Goal: Information Seeking & Learning: Check status

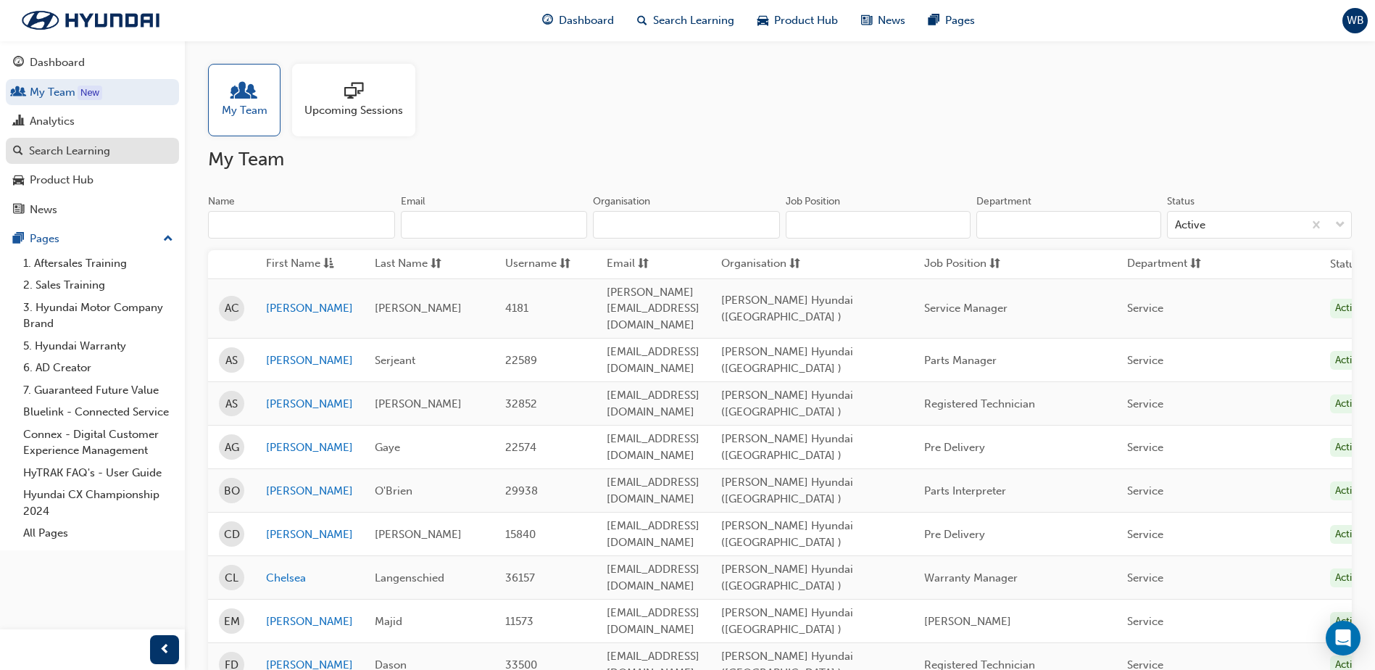
click at [62, 148] on div "Search Learning" at bounding box center [69, 151] width 81 height 17
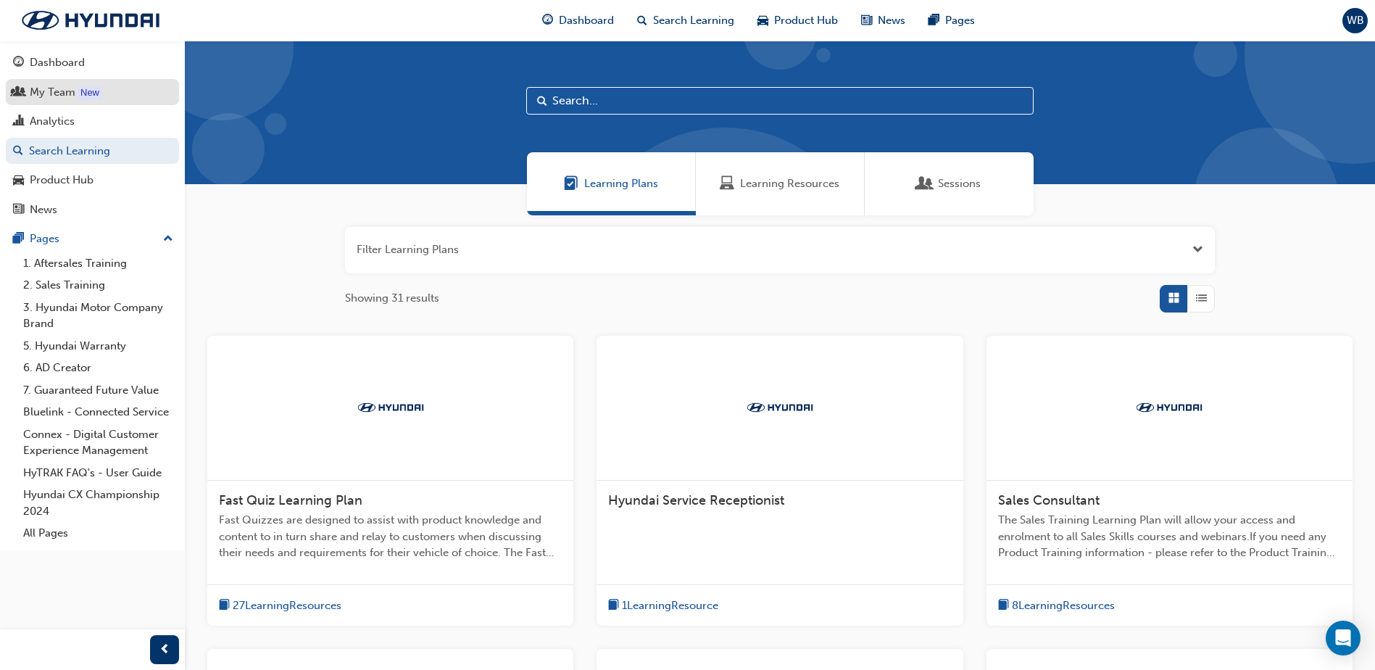
click at [43, 94] on div "My Team" at bounding box center [53, 92] width 46 height 17
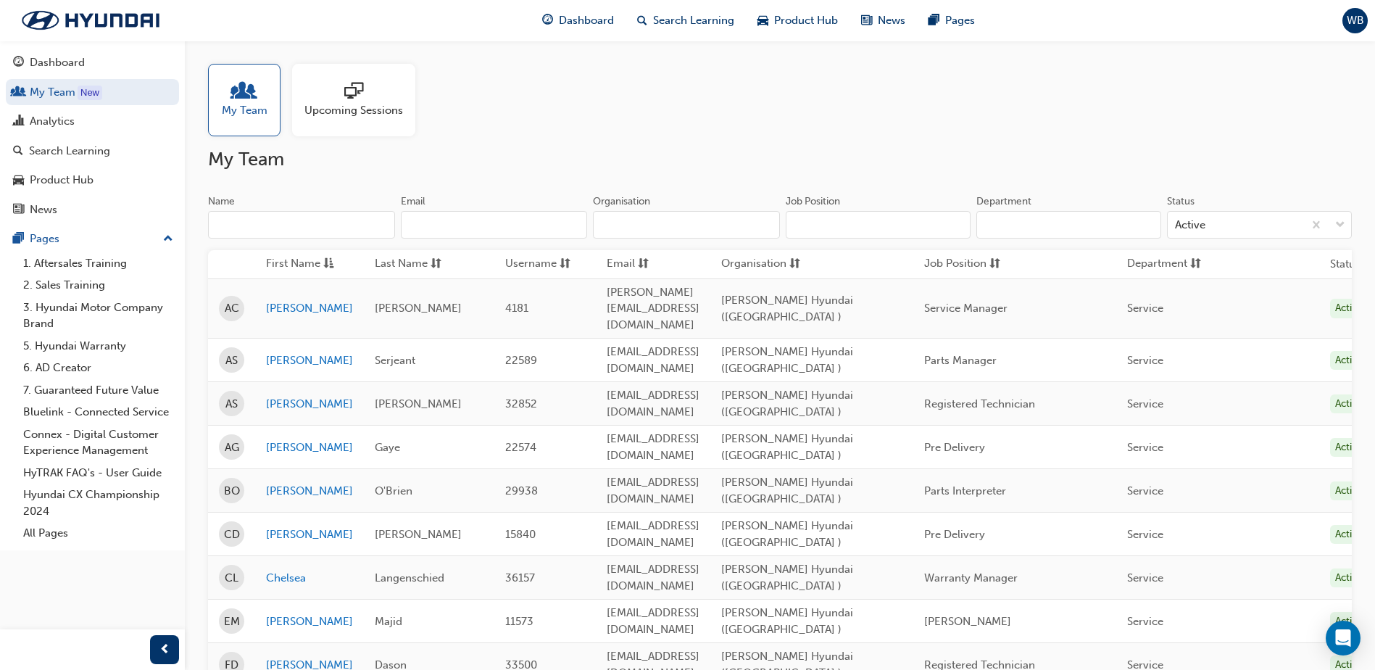
click at [279, 224] on input "Name" at bounding box center [301, 225] width 187 height 28
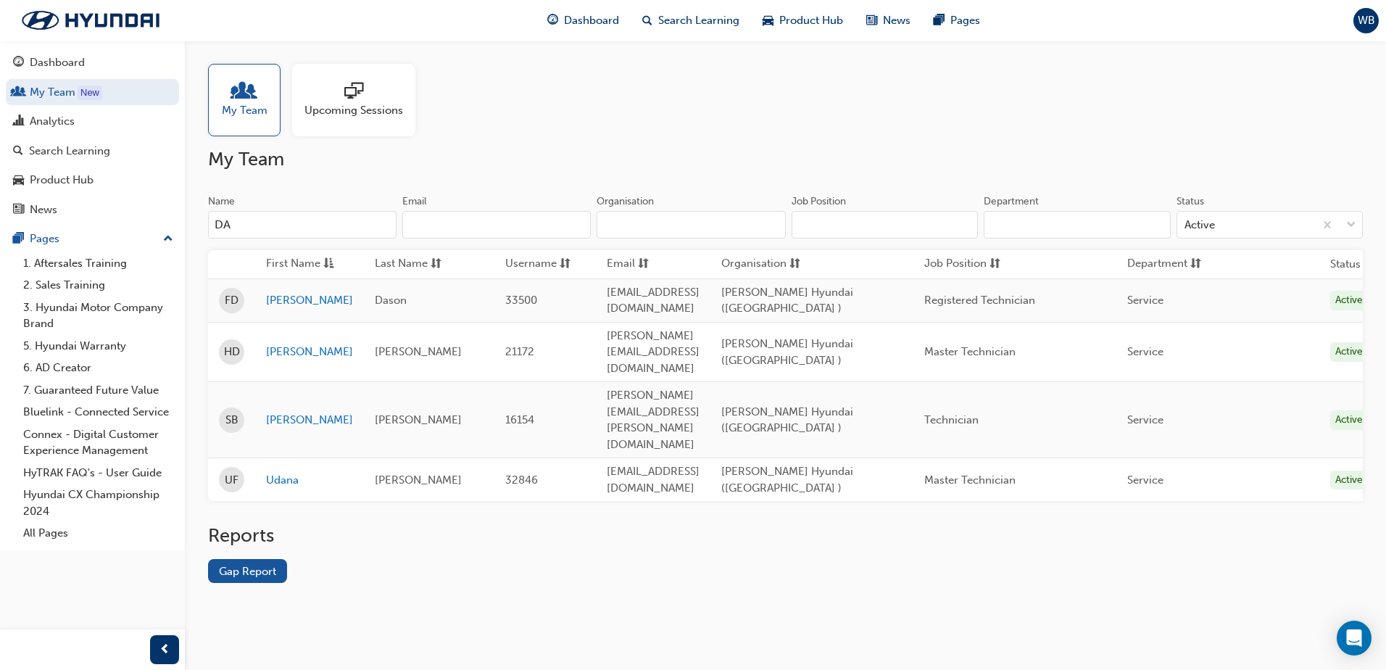
type input "D"
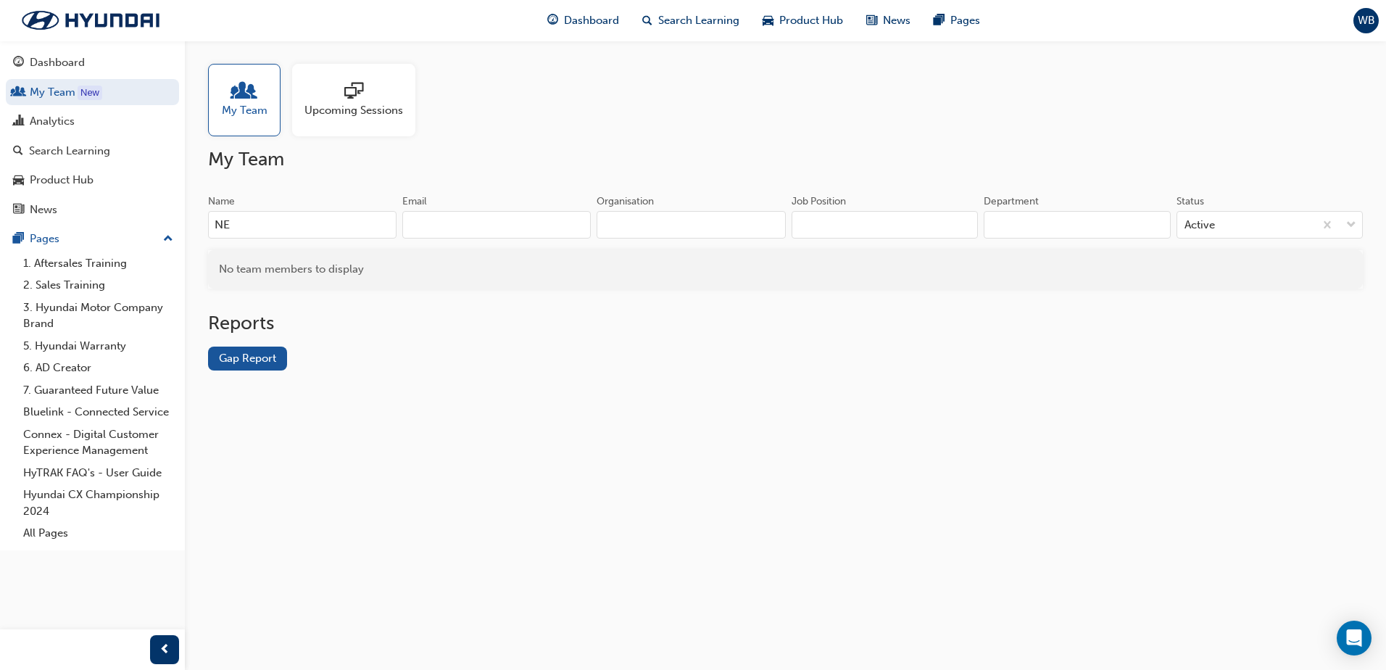
type input "N"
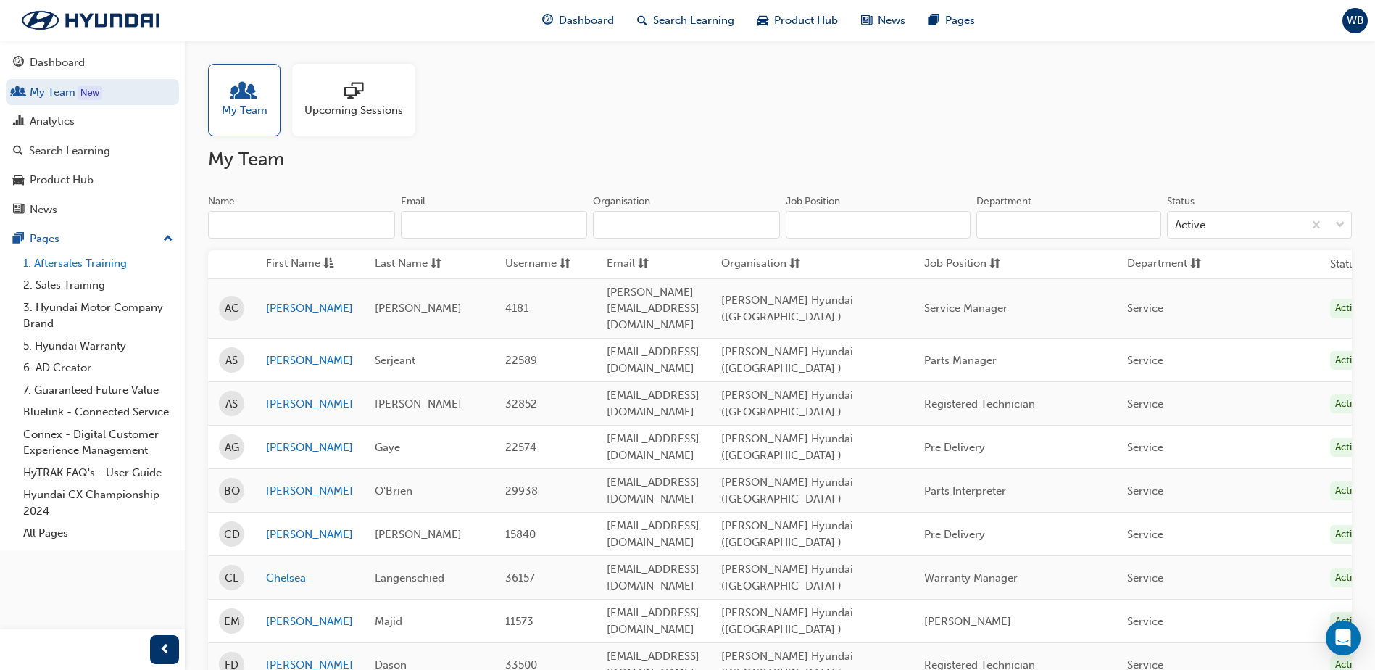
click at [81, 259] on link "1. Aftersales Training" at bounding box center [98, 263] width 162 height 22
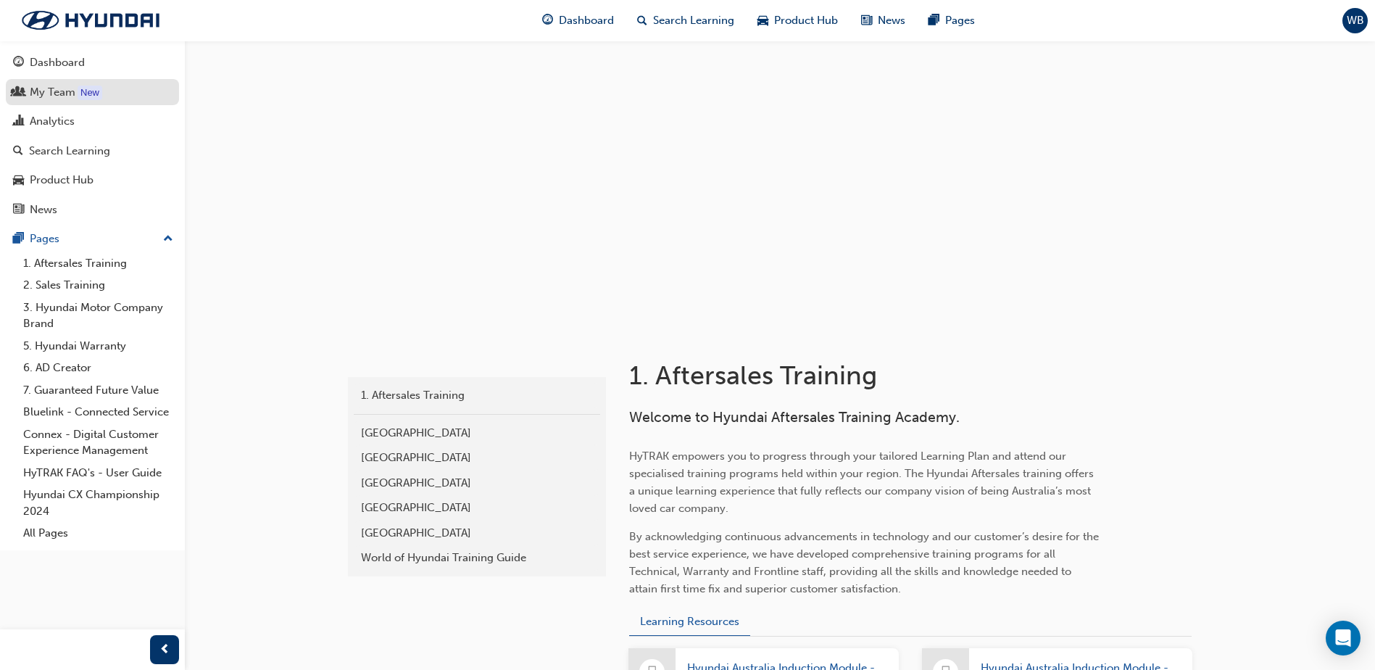
click at [57, 82] on link "My Team New" at bounding box center [92, 92] width 173 height 27
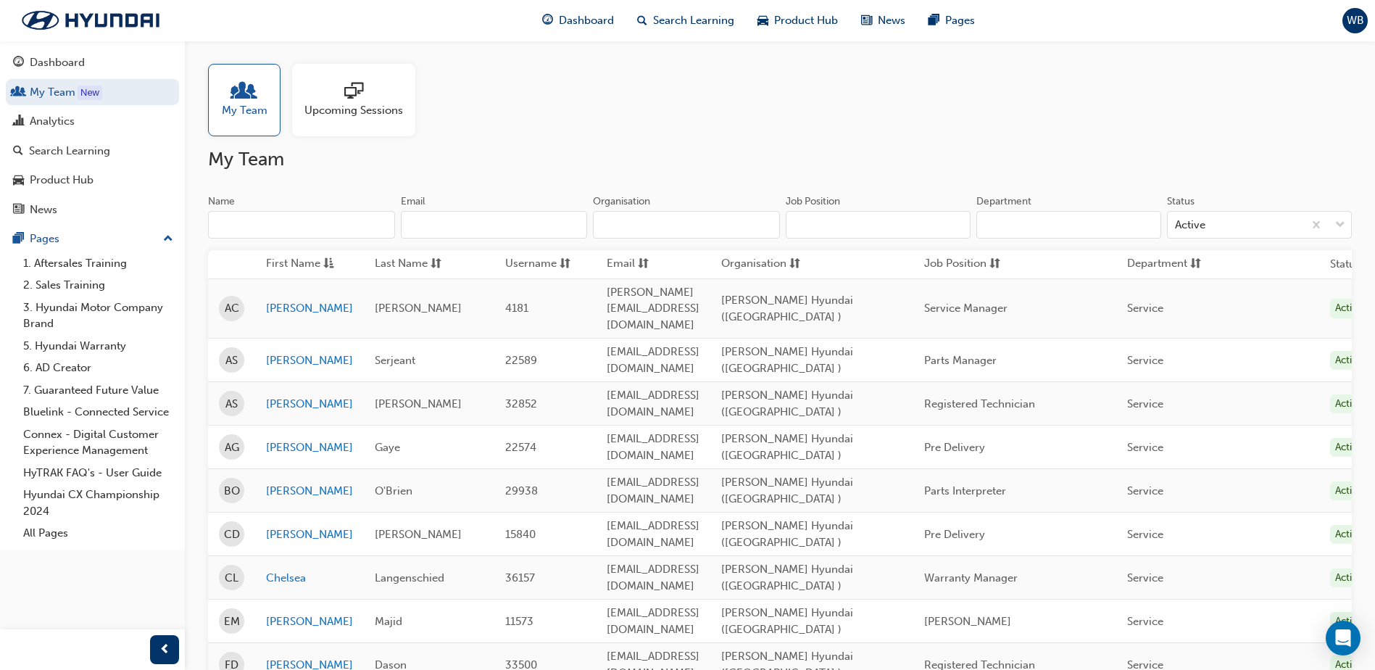
click at [368, 91] on div at bounding box center [353, 92] width 99 height 20
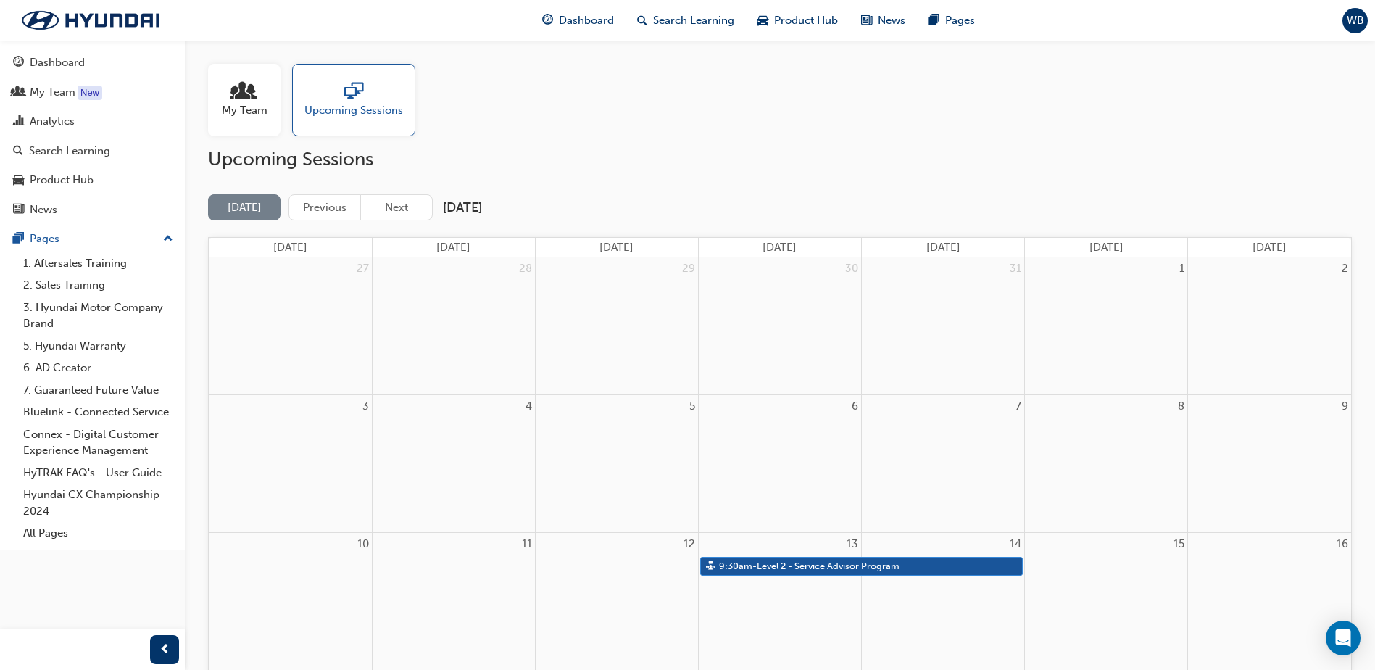
click at [230, 91] on div at bounding box center [245, 92] width 46 height 20
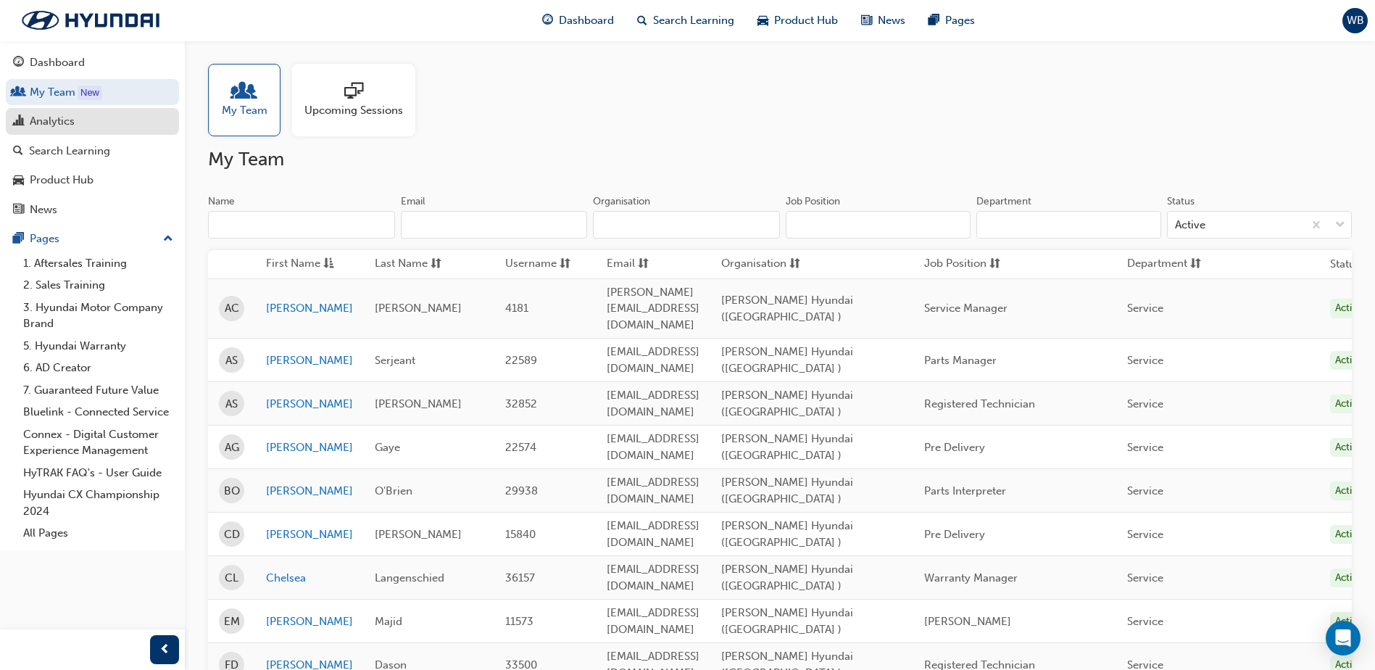
click at [57, 128] on div "Analytics" at bounding box center [52, 121] width 45 height 17
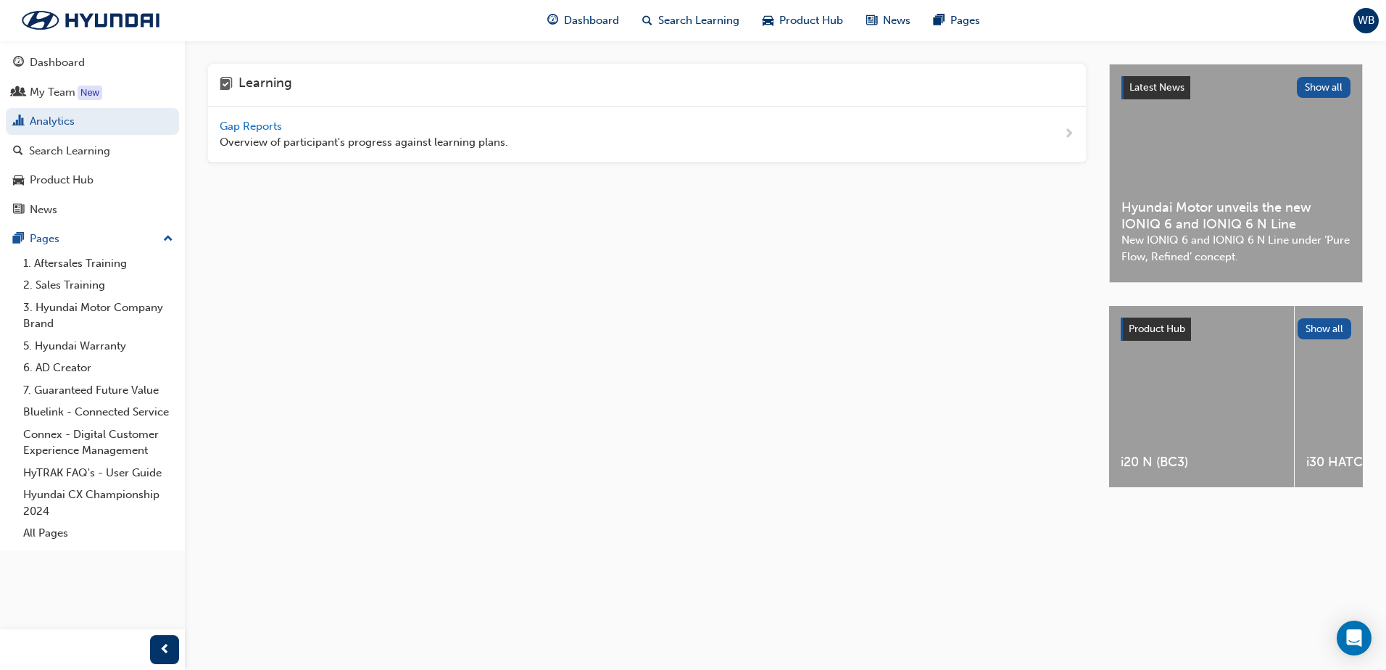
click at [1062, 130] on div "Gap Reports Overview of participant's progress against learning plans." at bounding box center [647, 135] width 878 height 57
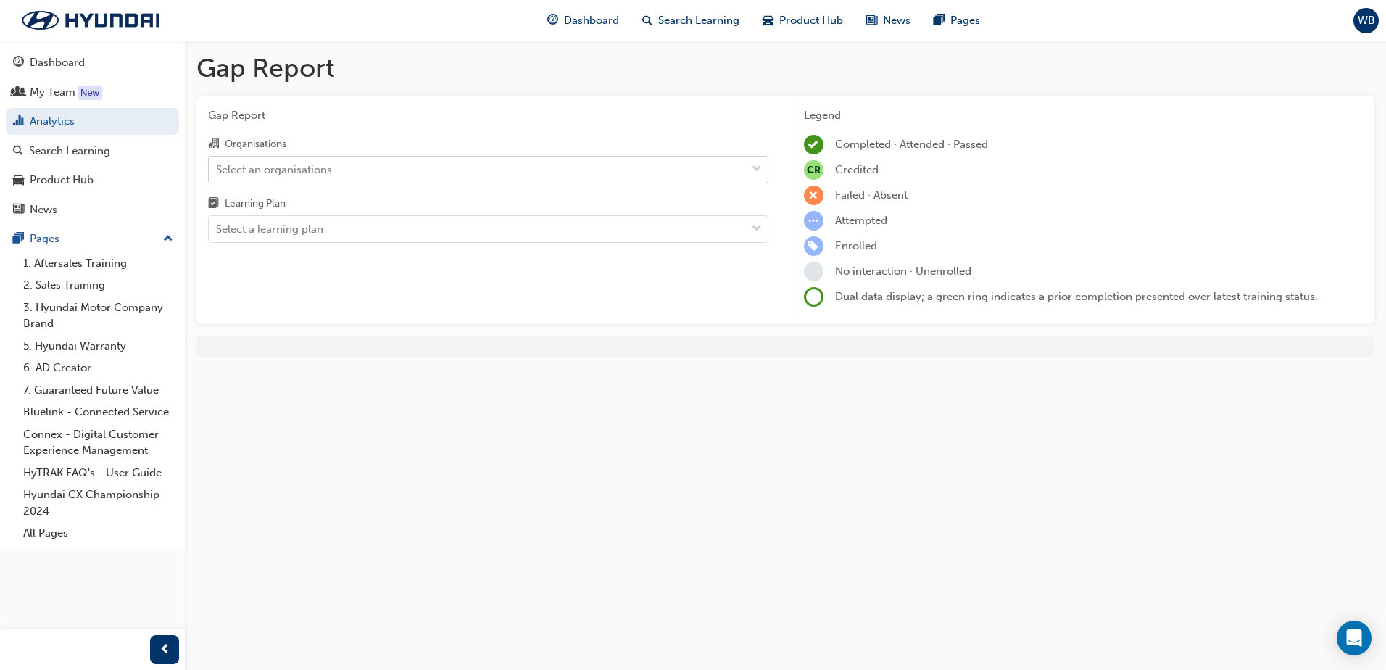
click at [752, 164] on span "down-icon" at bounding box center [757, 169] width 10 height 19
click at [217, 164] on input "Organisations Select an organisations" at bounding box center [216, 168] width 1 height 12
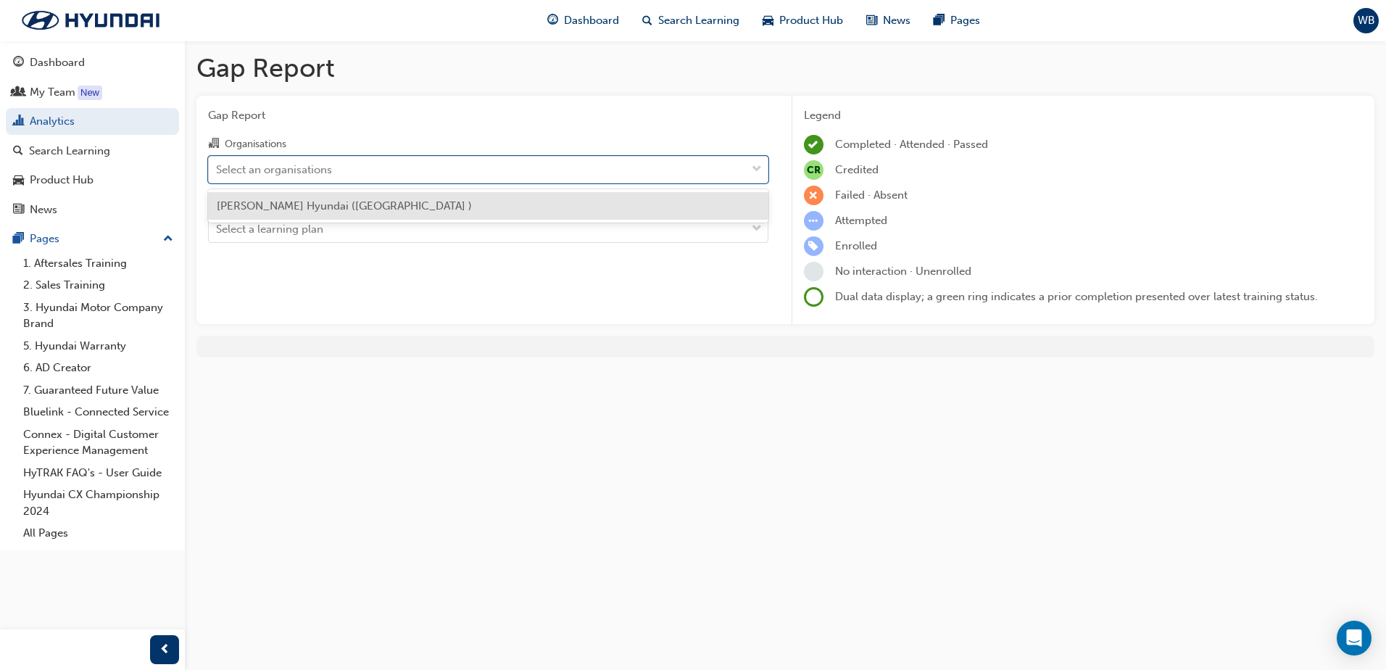
click at [288, 216] on div "[PERSON_NAME] Hyundai ([GEOGRAPHIC_DATA] )" at bounding box center [488, 206] width 560 height 28
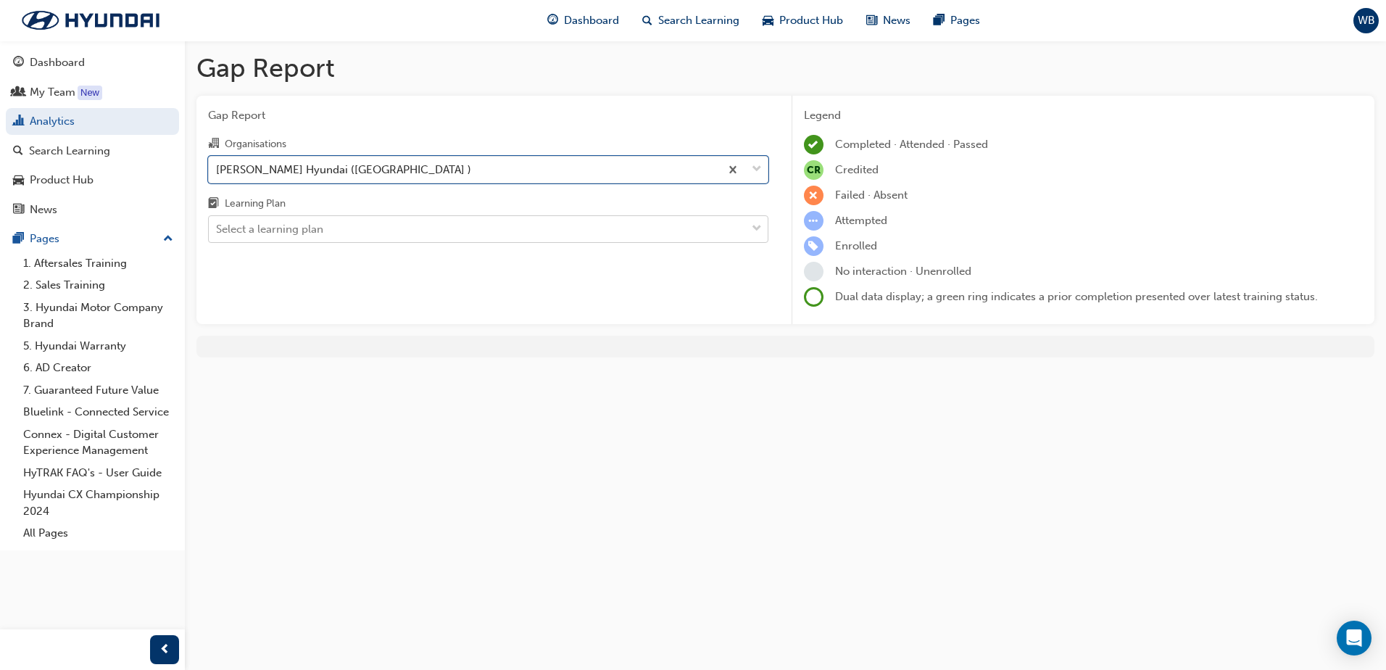
click at [732, 220] on div "Select a learning plan" at bounding box center [477, 229] width 537 height 25
click at [217, 222] on input "Learning Plan Select a learning plan" at bounding box center [216, 228] width 1 height 12
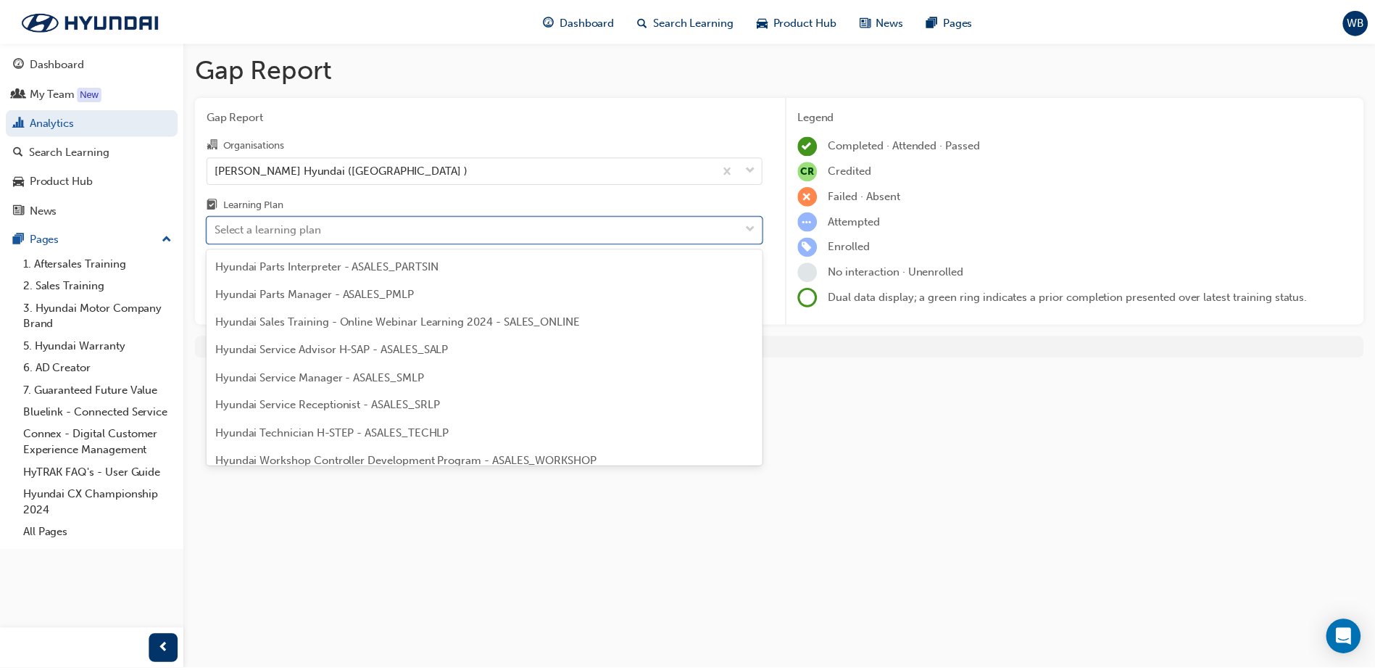
scroll to position [435, 0]
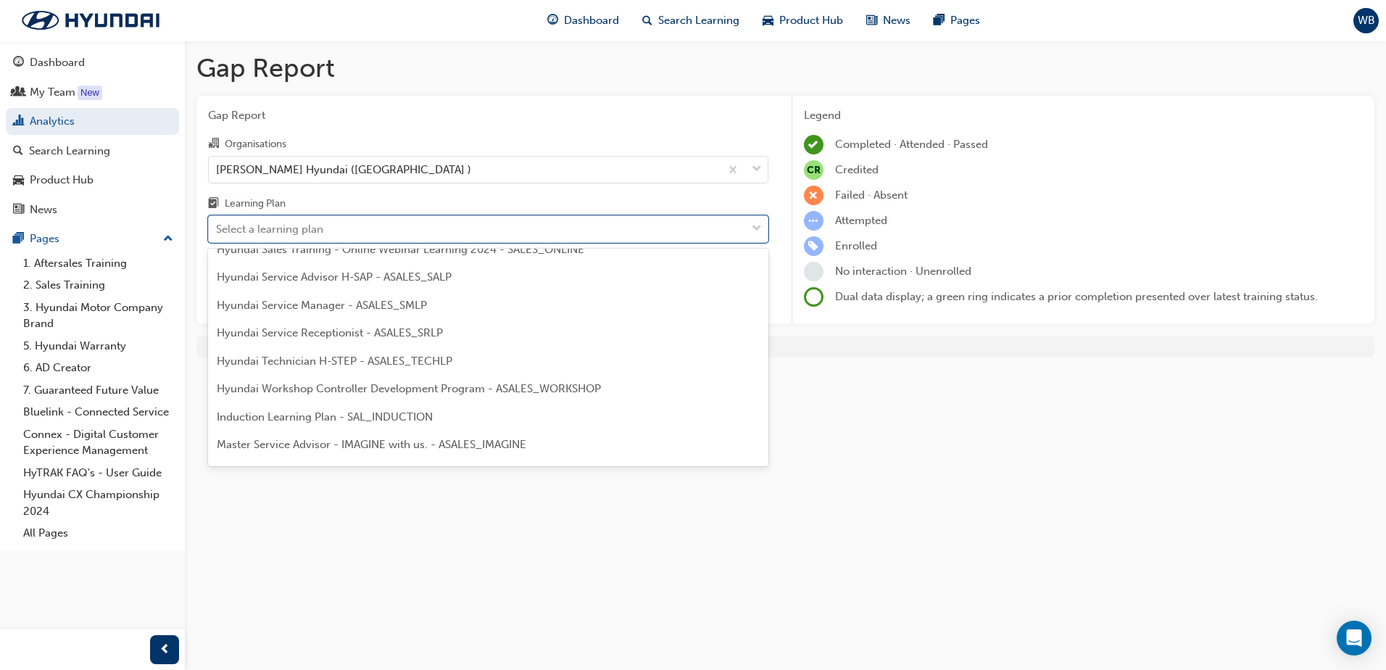
click at [420, 365] on span "Hyundai Technician H-STEP - ASALES_TECHLP" at bounding box center [335, 360] width 236 height 13
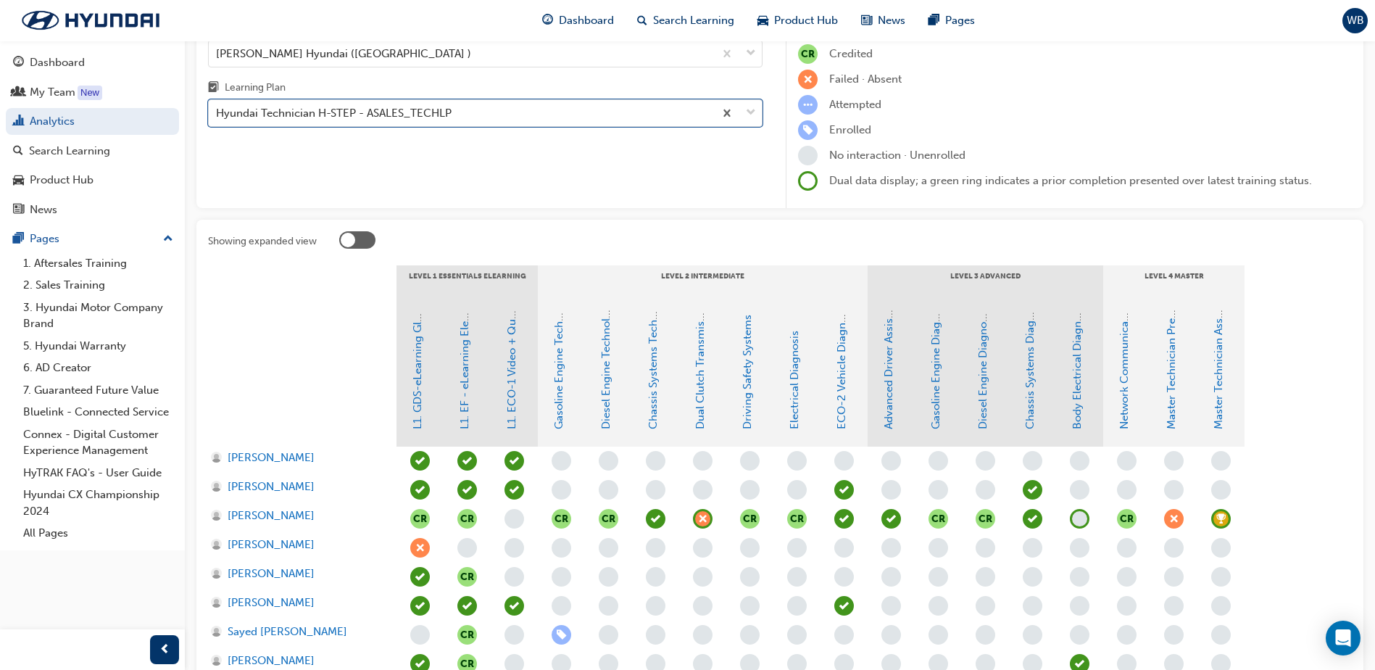
scroll to position [43, 0]
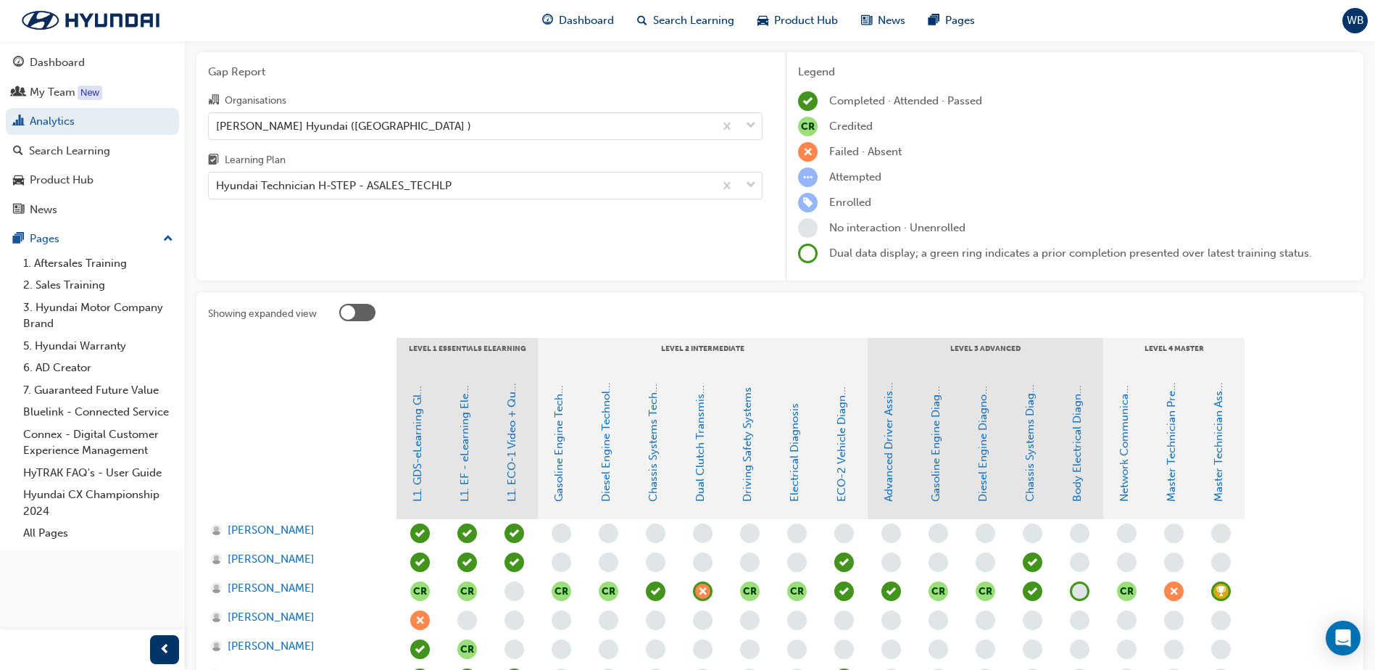
click at [367, 315] on div at bounding box center [357, 312] width 36 height 17
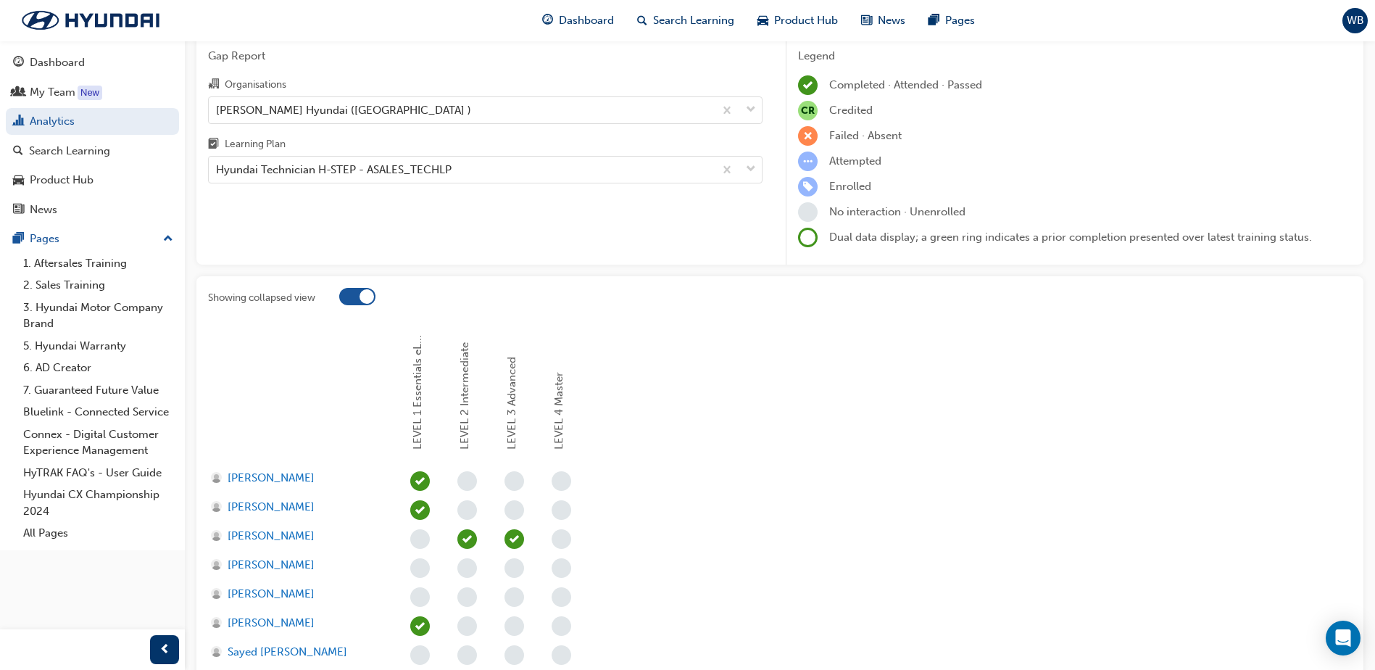
scroll to position [7, 0]
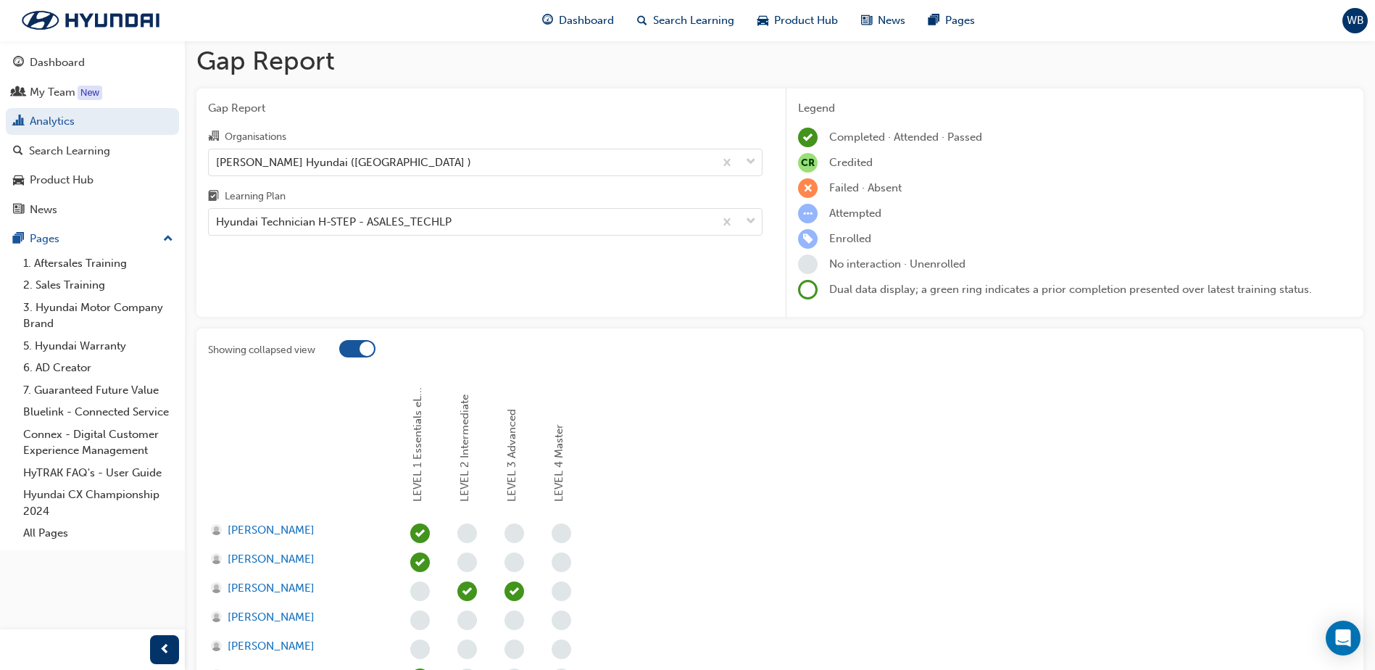
click at [346, 344] on div at bounding box center [357, 348] width 36 height 17
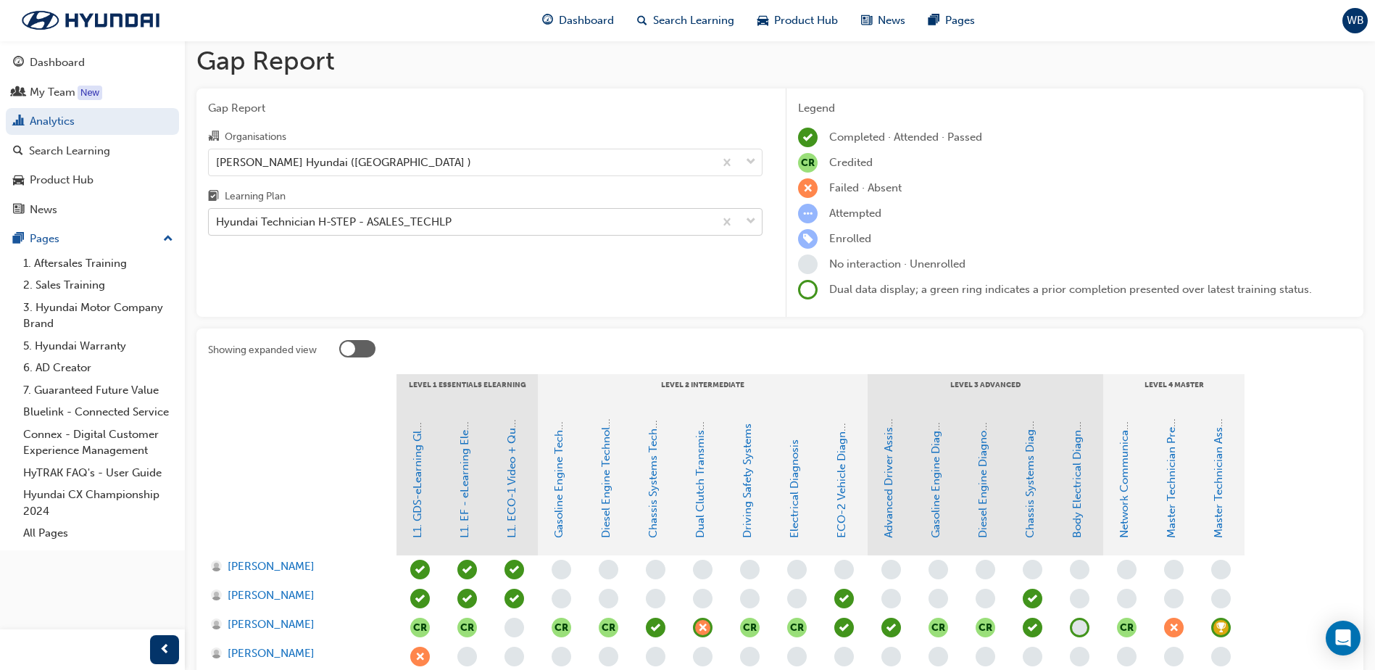
click at [746, 222] on span "down-icon" at bounding box center [751, 221] width 10 height 19
click at [217, 222] on input "Learning Plan Hyundai Technician H-STEP - ASALES_TECHLP" at bounding box center [216, 221] width 1 height 12
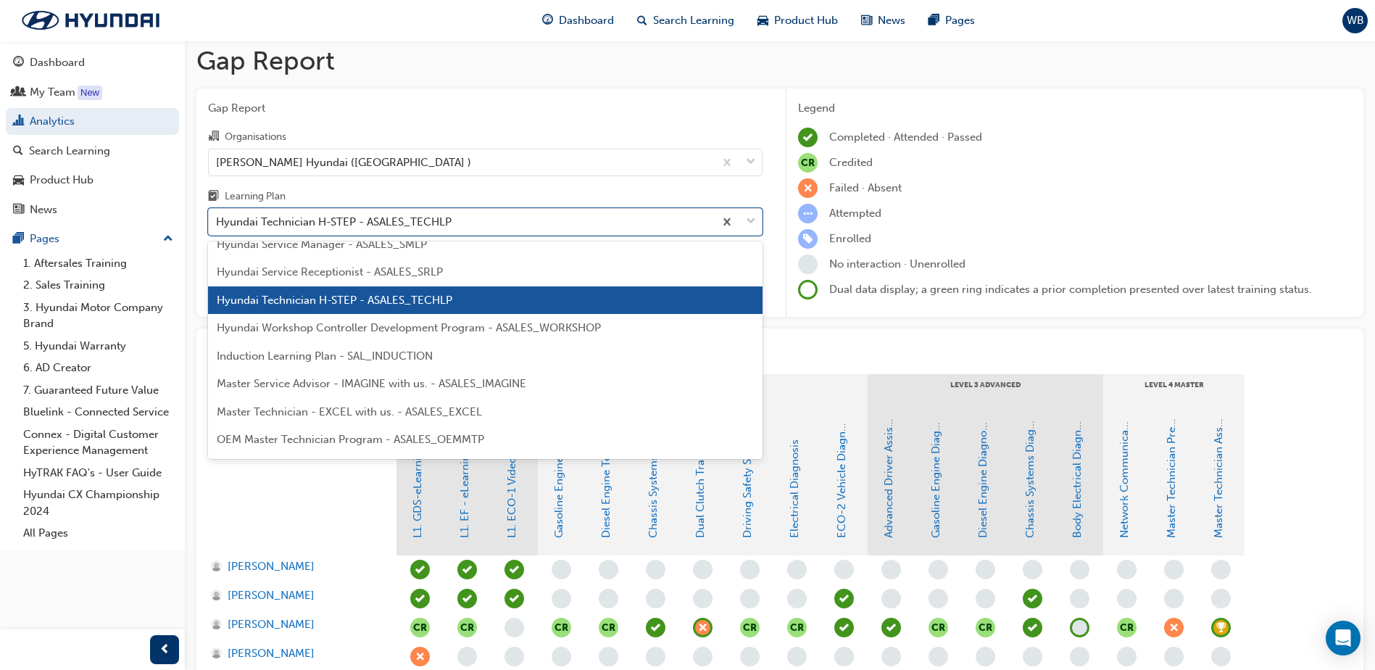
scroll to position [499, 0]
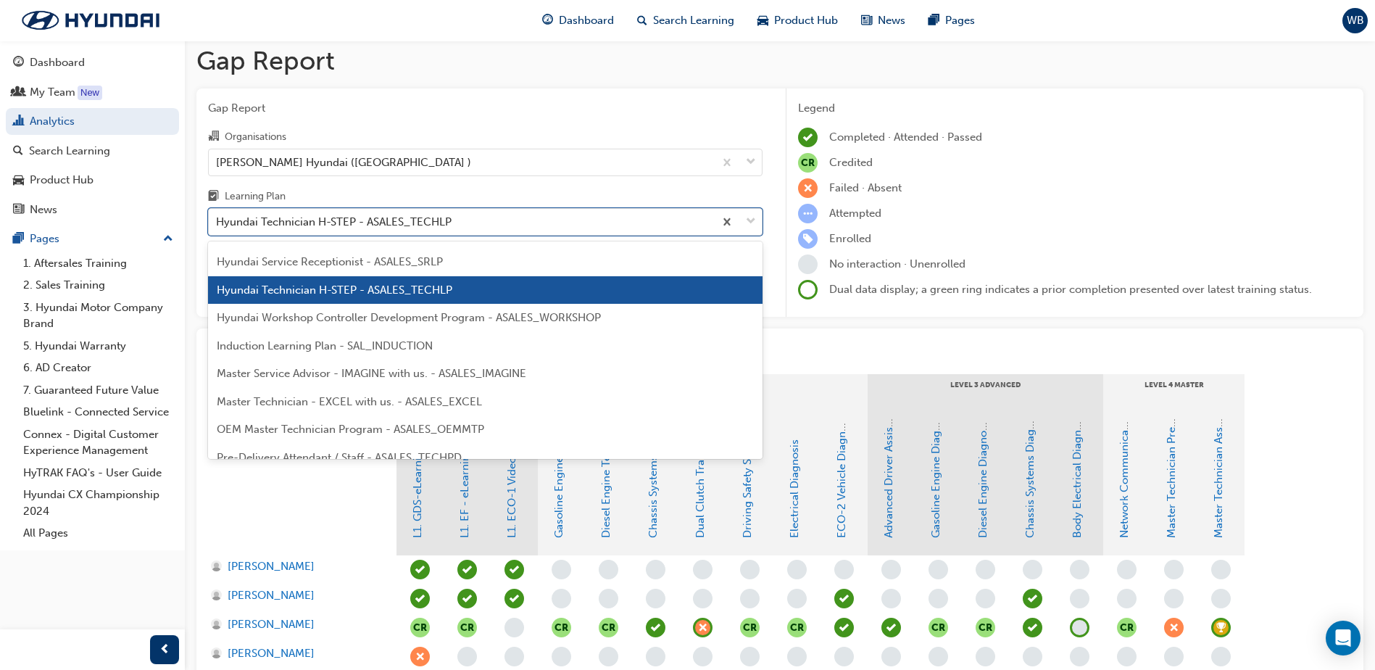
click at [386, 403] on span "Master Technician - EXCEL with us. - ASALES_EXCEL" at bounding box center [349, 401] width 265 height 13
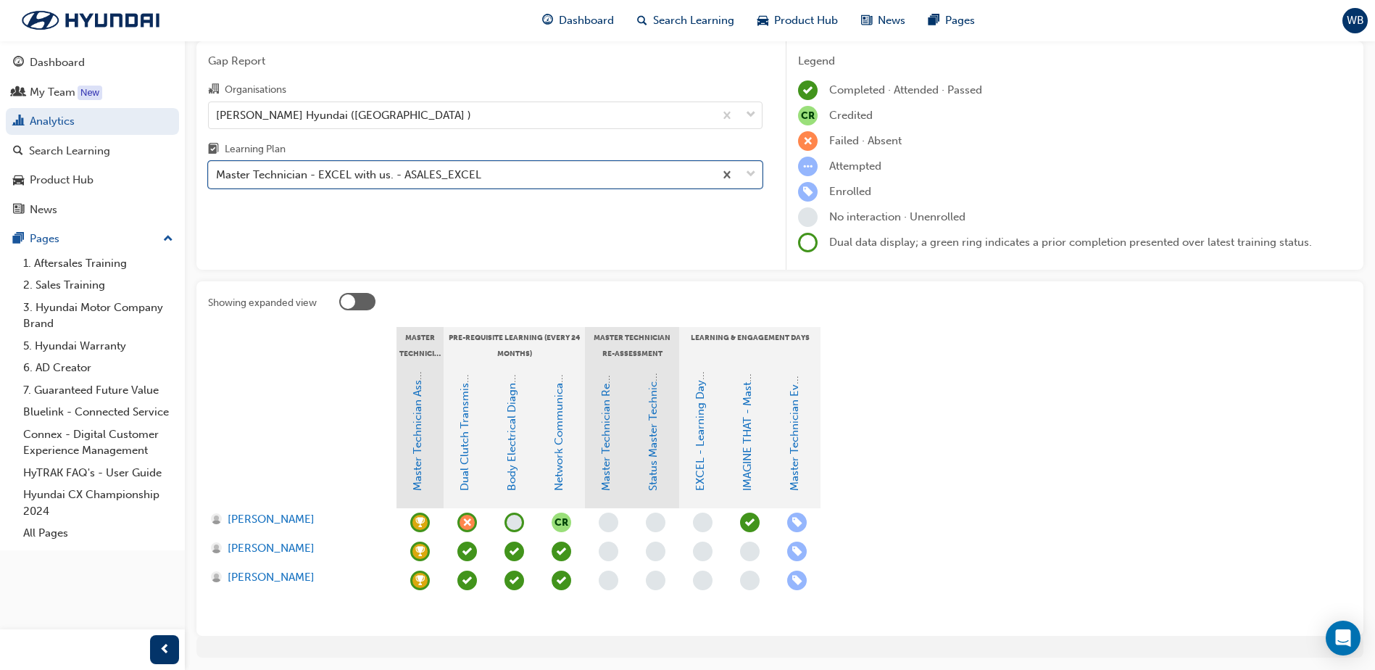
scroll to position [29, 0]
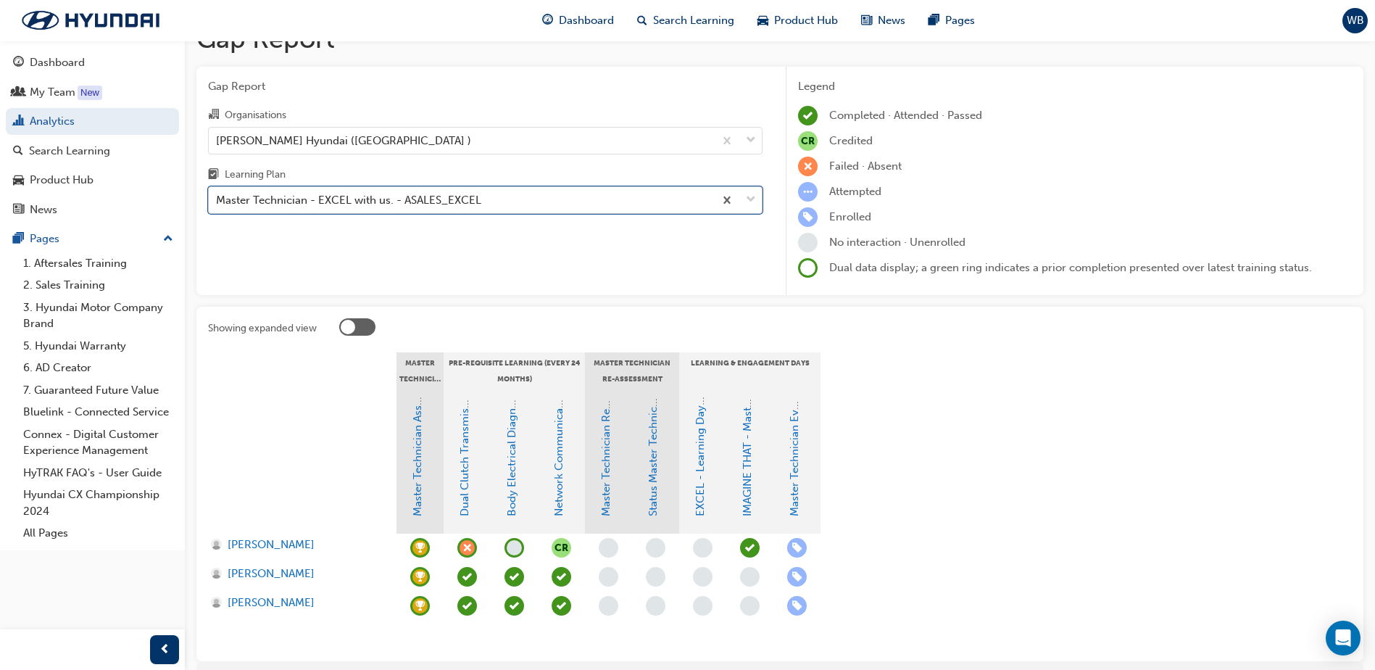
click at [748, 196] on span "down-icon" at bounding box center [751, 200] width 10 height 19
click at [217, 196] on input "Learning Plan option Master Technician - EXCEL with us. - ASALES_EXCEL, selecte…" at bounding box center [216, 200] width 1 height 12
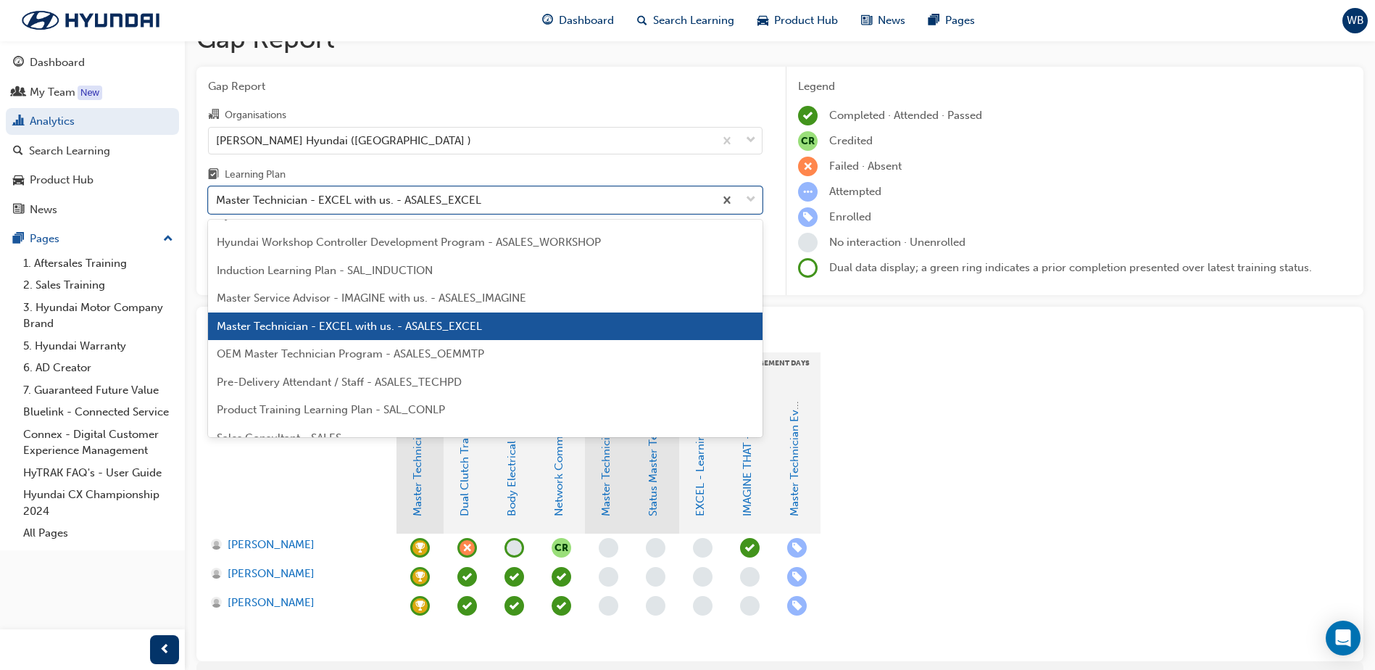
scroll to position [654, 0]
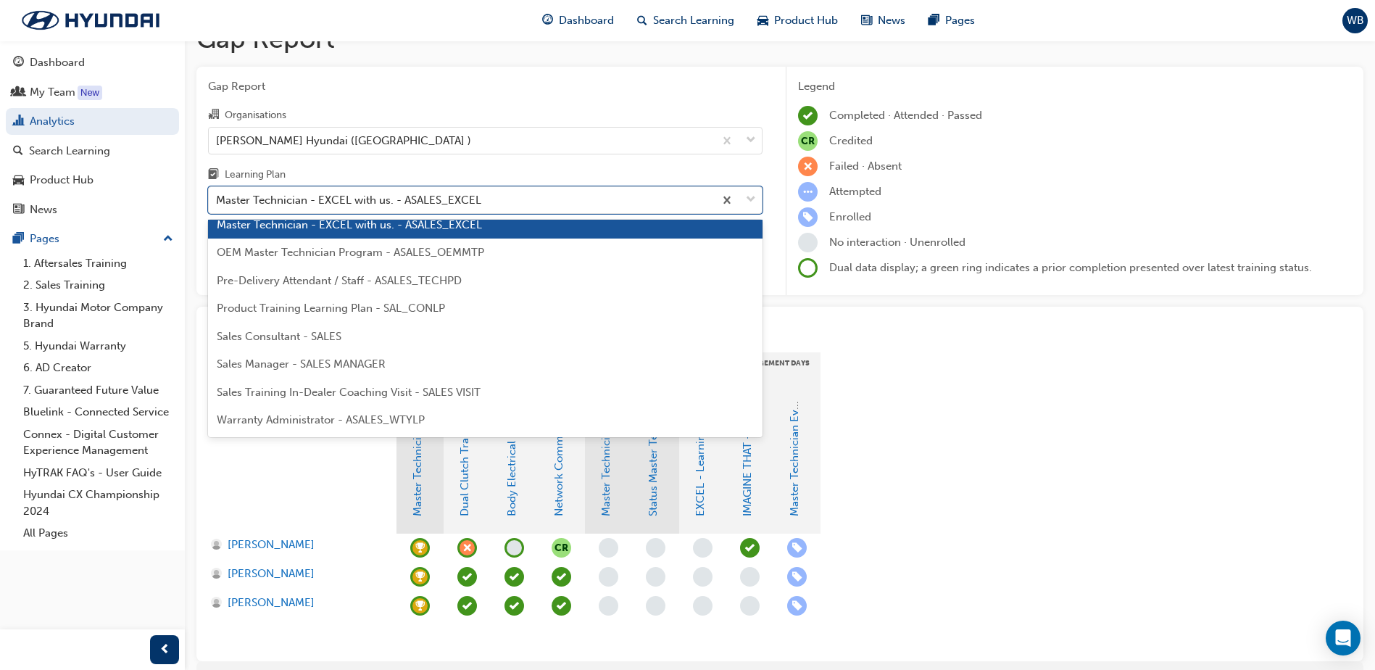
click at [458, 256] on span "OEM Master Technician Program - ASALES_OEMMTP" at bounding box center [350, 252] width 267 height 13
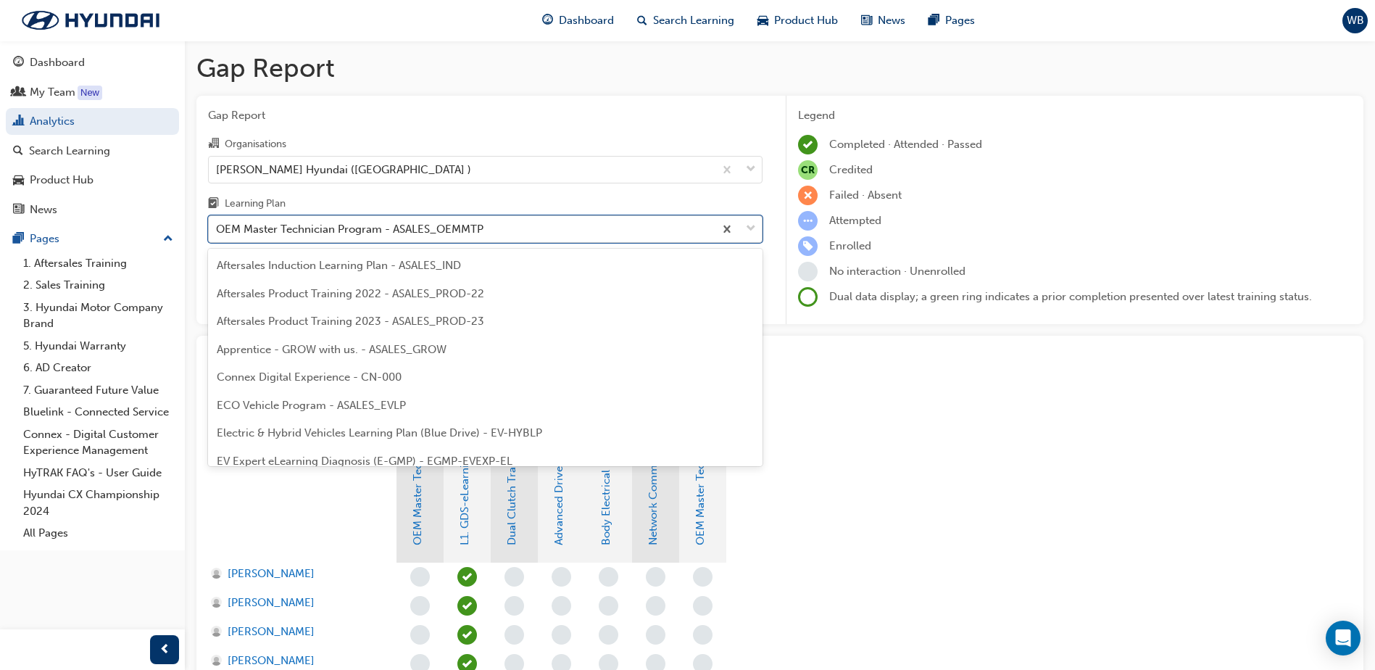
click at [749, 228] on span "down-icon" at bounding box center [751, 229] width 10 height 19
click at [217, 228] on input "Learning Plan option OEM Master Technician Program - ASALES_OEMMTP, selected. o…" at bounding box center [216, 228] width 1 height 12
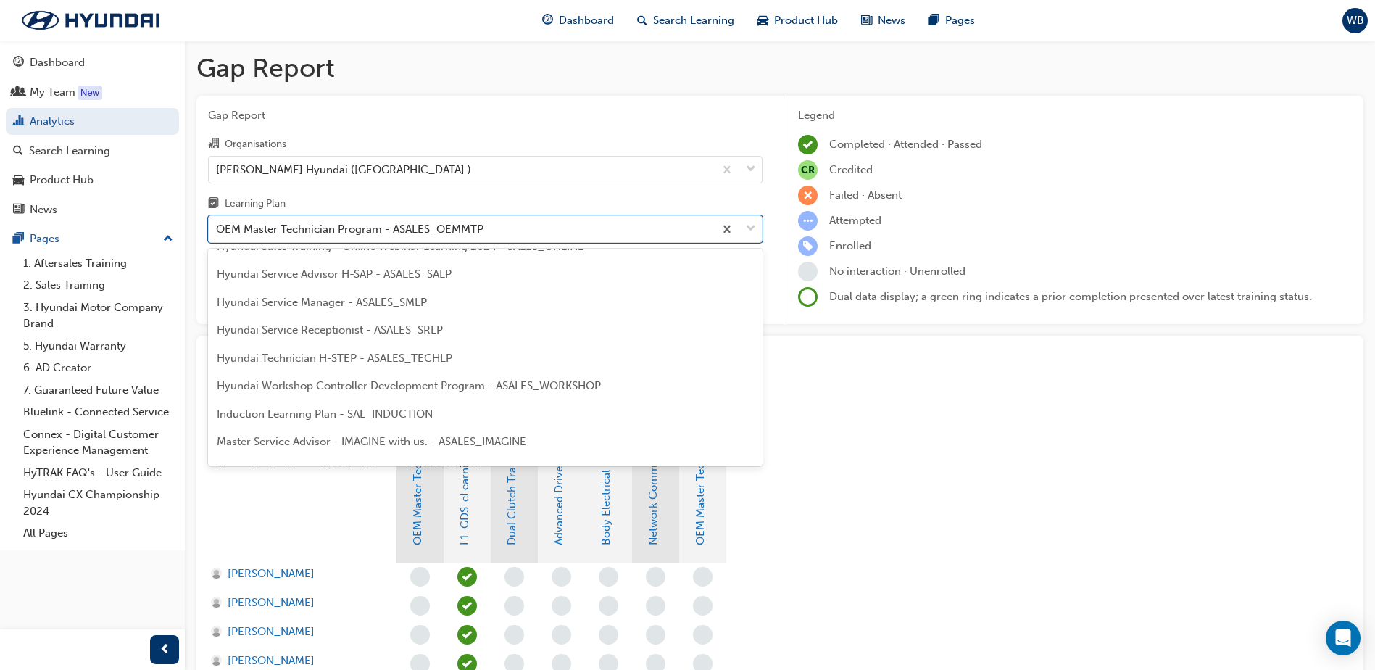
scroll to position [436, 0]
click at [354, 355] on span "Hyundai Technician H-STEP - ASALES_TECHLP" at bounding box center [335, 359] width 236 height 13
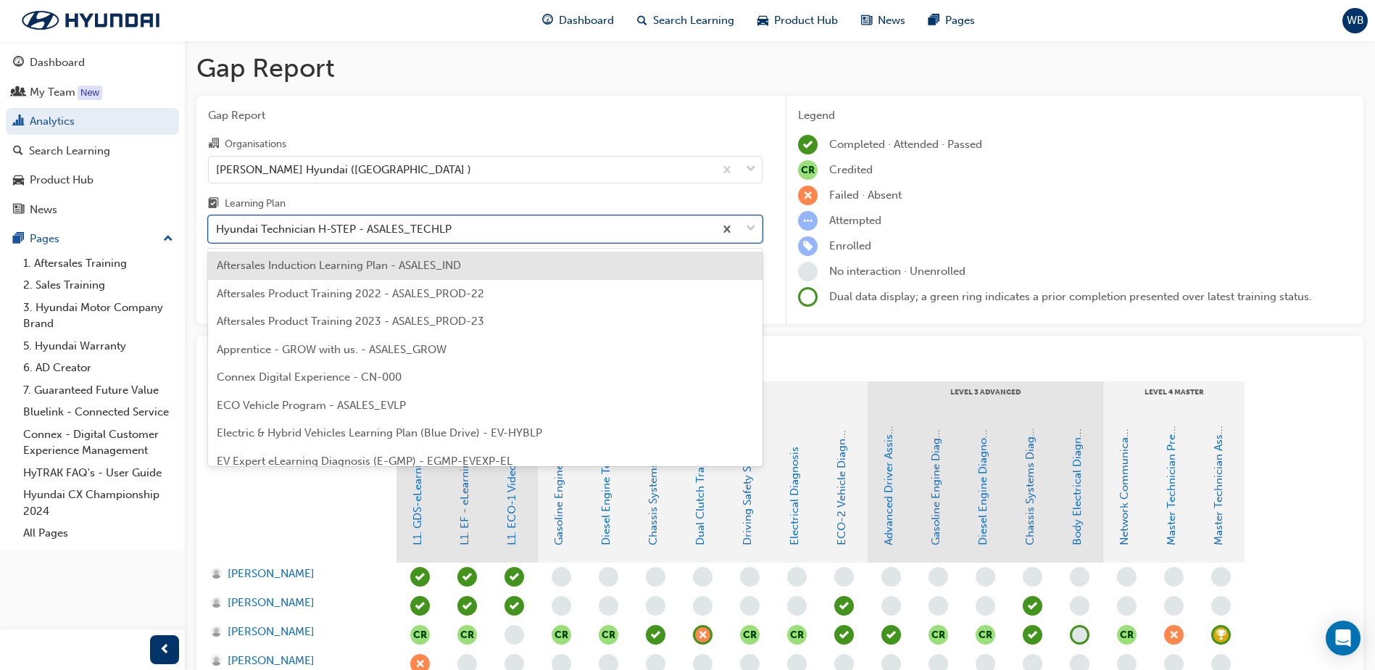
click at [754, 230] on span "down-icon" at bounding box center [751, 229] width 10 height 19
click at [217, 230] on input "Learning Plan option Hyundai Technician H-STEP - ASALES_TECHLP, selected. optio…" at bounding box center [216, 228] width 1 height 12
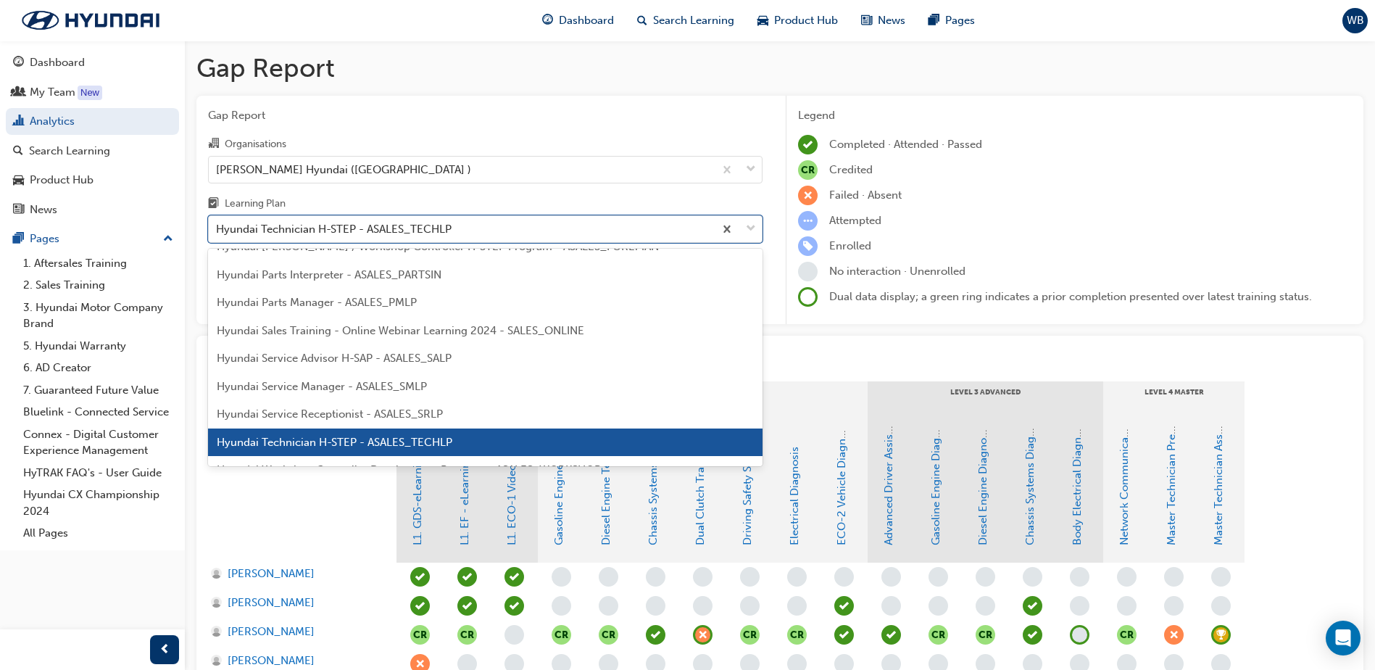
click at [143, 552] on div "Dashboard My Team New Analytics Search Learning Product Hub News Pages Pages 1.…" at bounding box center [92, 316] width 185 height 633
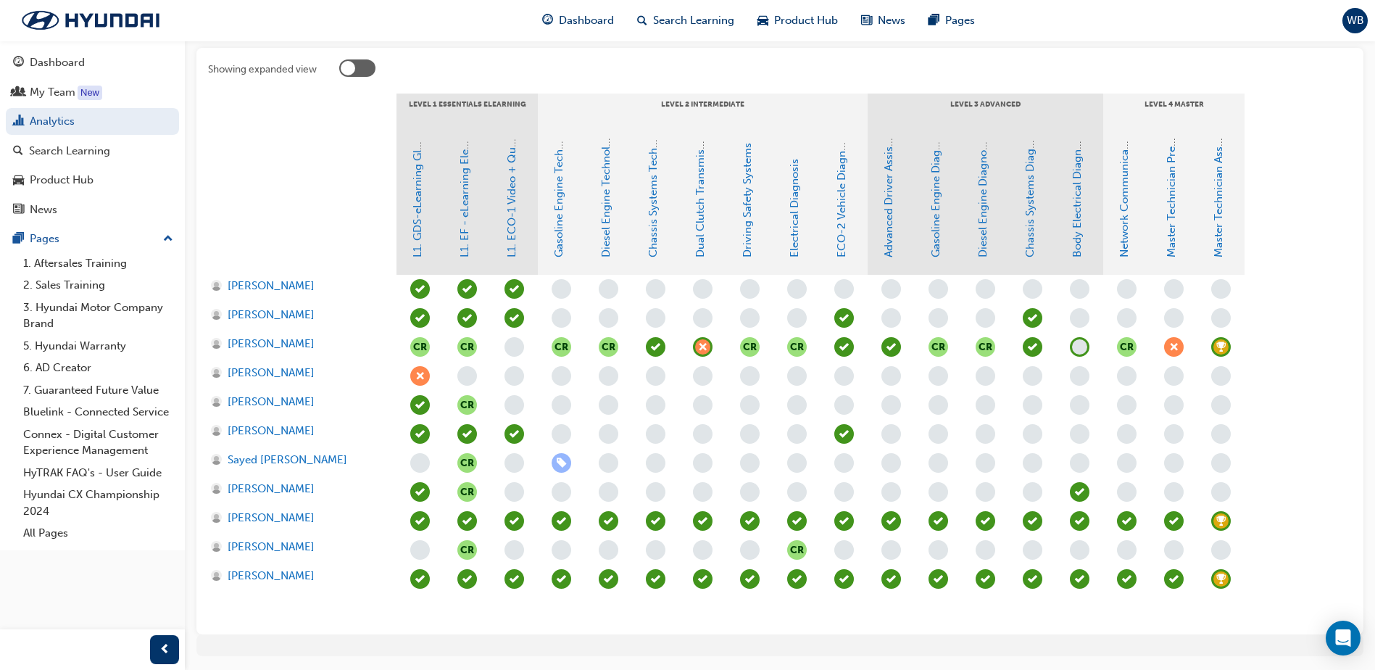
scroll to position [333, 0]
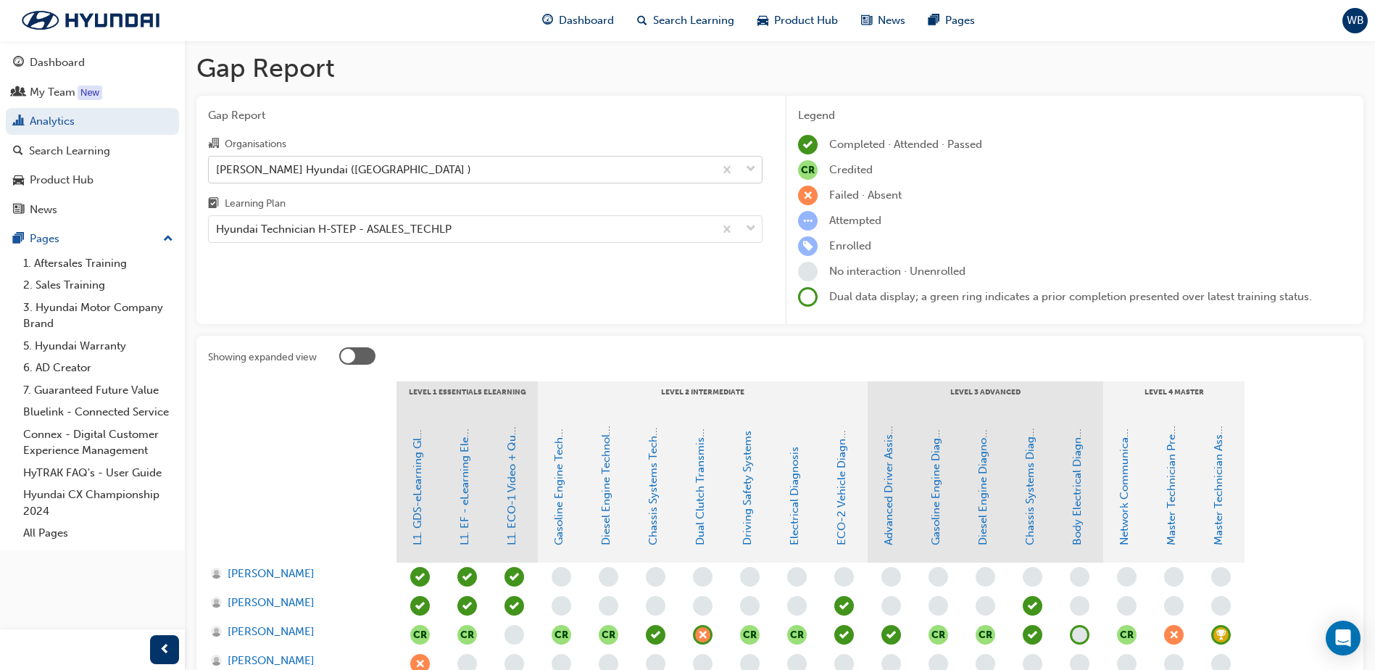
click at [754, 167] on span "down-icon" at bounding box center [751, 169] width 10 height 19
click at [217, 167] on input "Organisations [PERSON_NAME] Hyundai ([GEOGRAPHIC_DATA] )" at bounding box center [216, 168] width 1 height 12
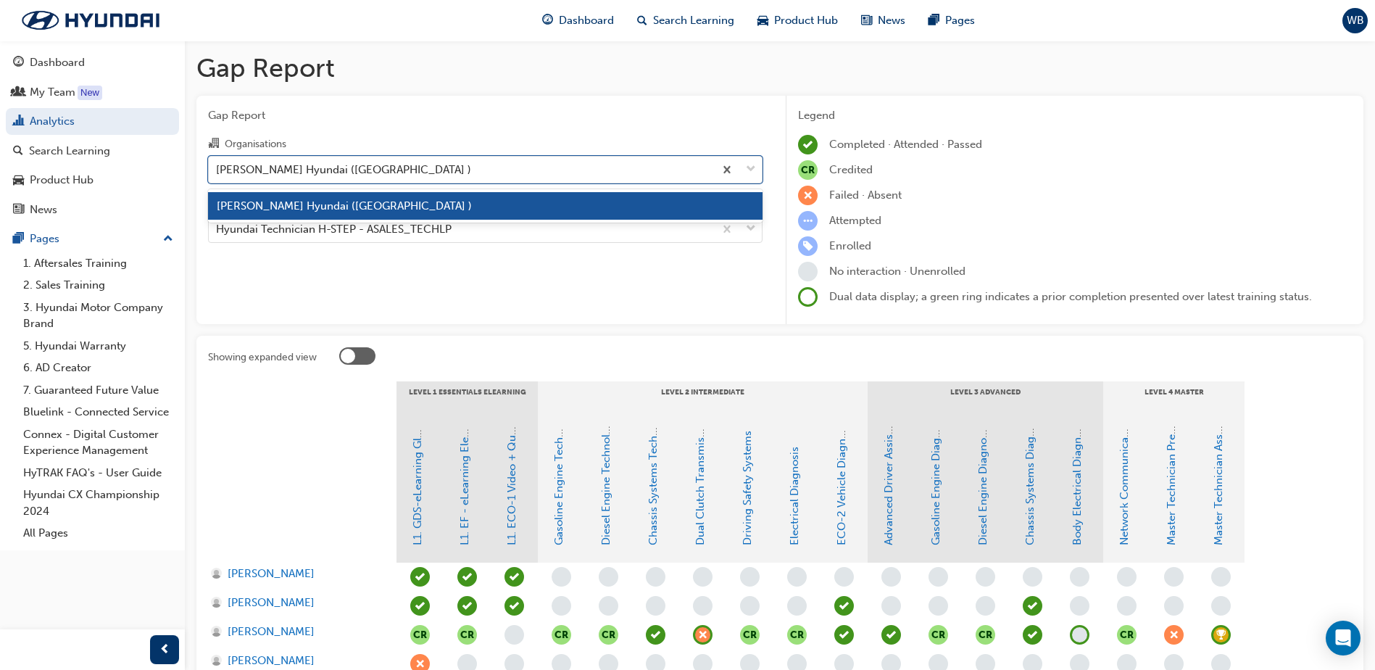
click at [524, 286] on div "Gap Report Organisations option [PERSON_NAME] Hyundai (Welshpool ) focused, 1 o…" at bounding box center [485, 210] width 578 height 229
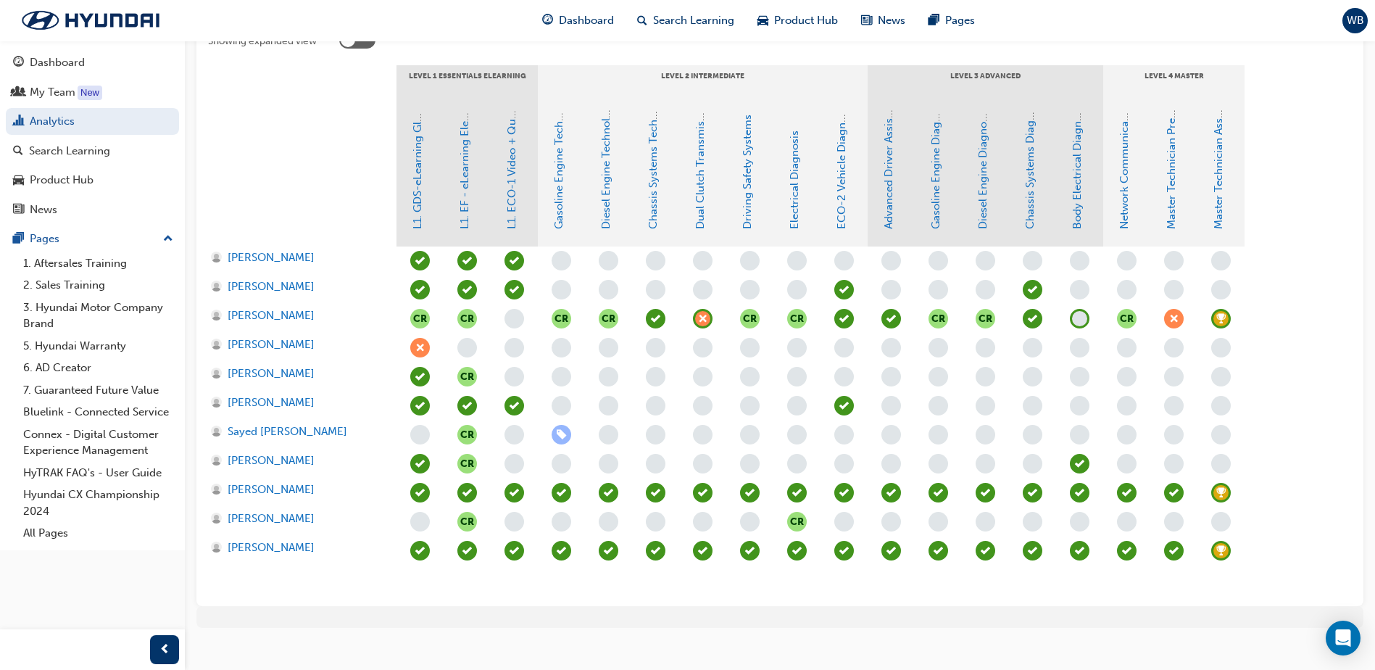
scroll to position [333, 0]
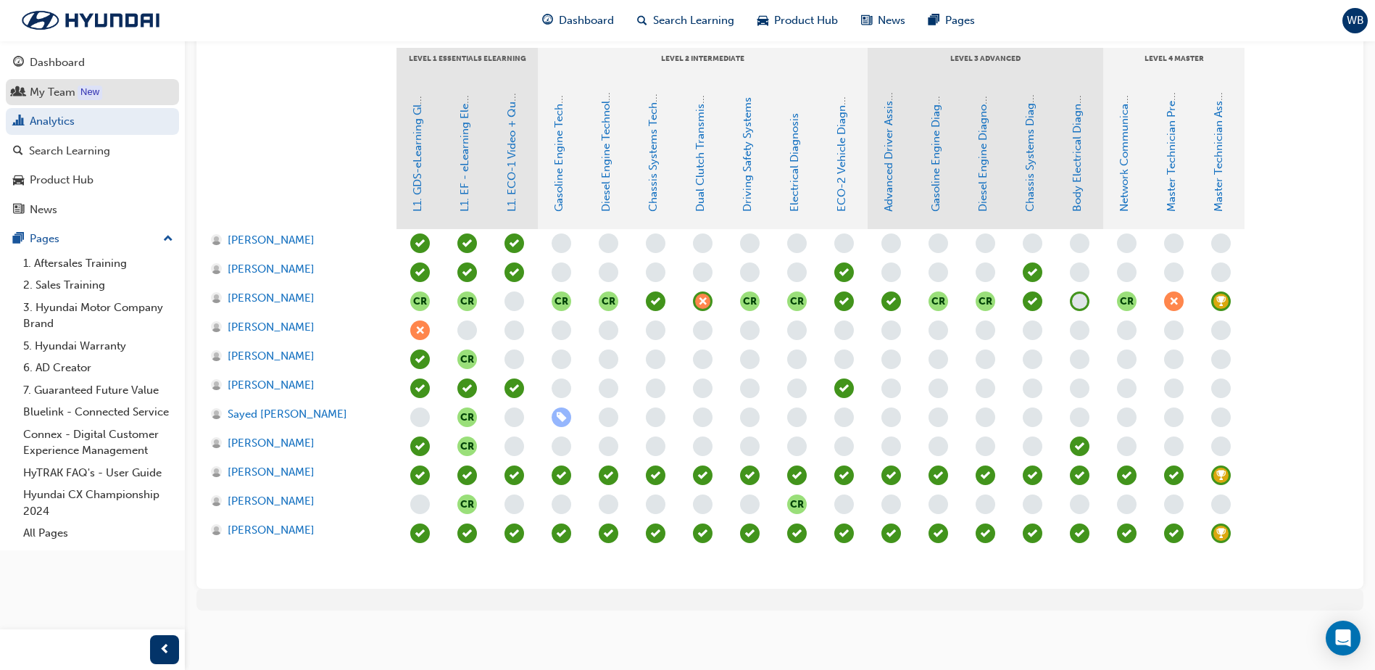
click at [61, 92] on div "My Team" at bounding box center [53, 92] width 46 height 17
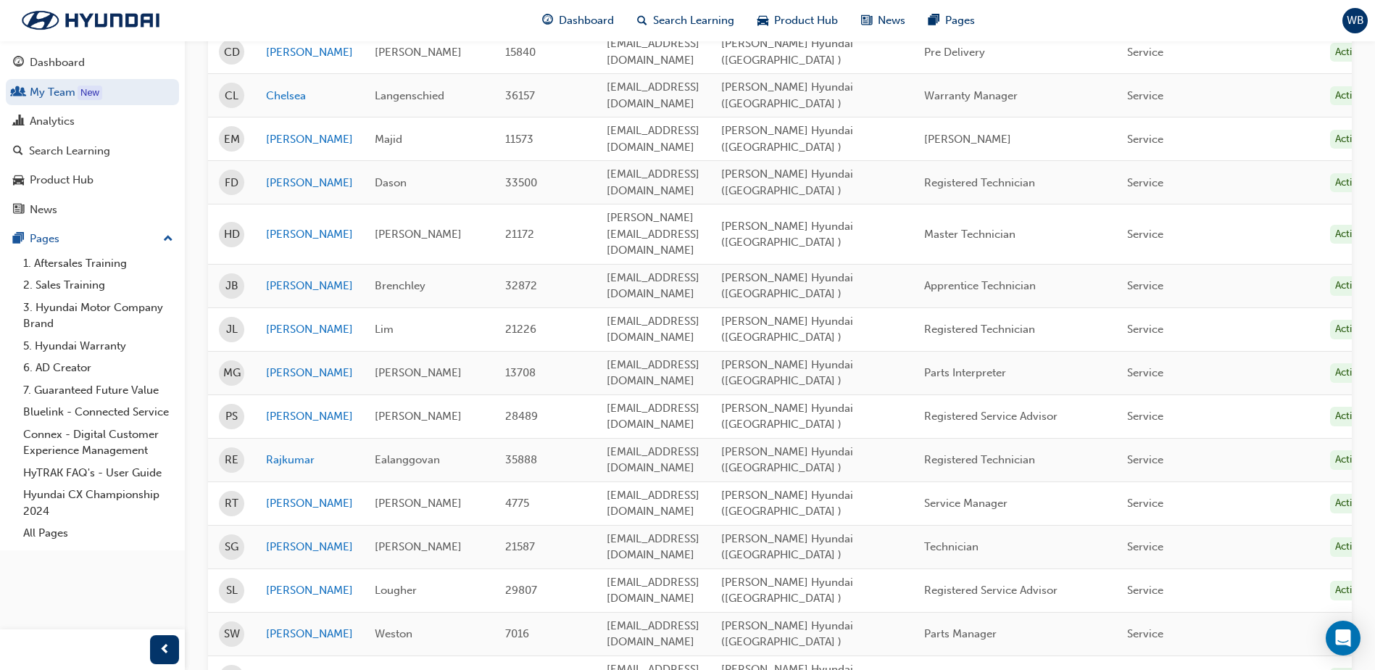
scroll to position [507, 0]
